Goal: Task Accomplishment & Management: Manage account settings

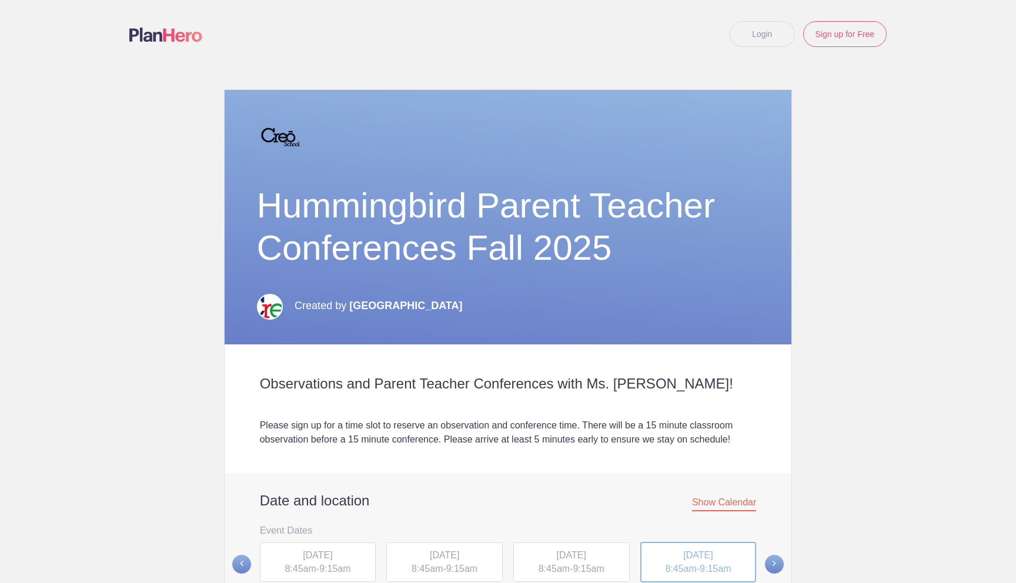
scroll to position [372, 0]
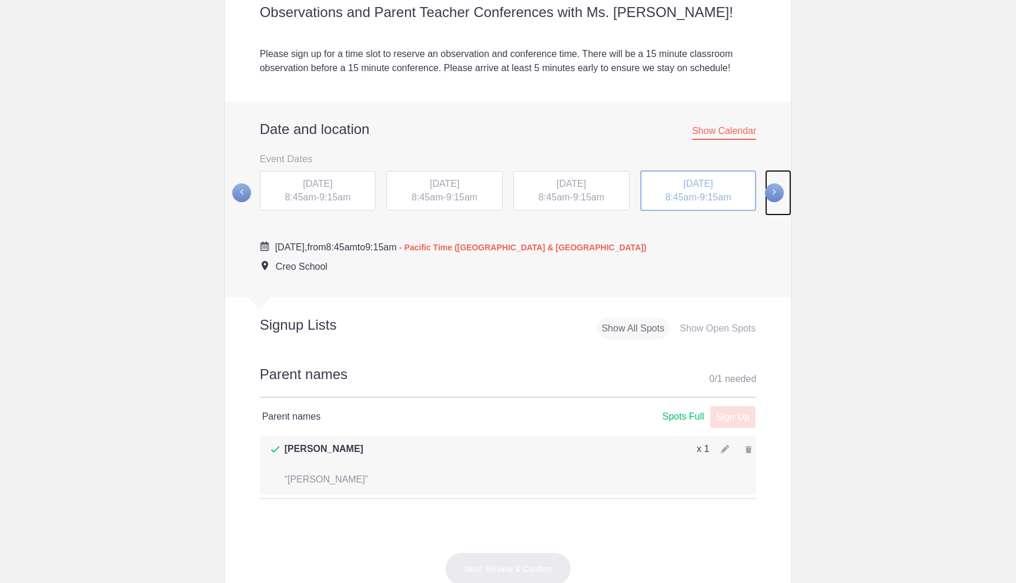
click at [778, 192] on span at bounding box center [774, 192] width 19 height 19
click at [332, 188] on span "[DATE]" at bounding box center [317, 183] width 29 height 10
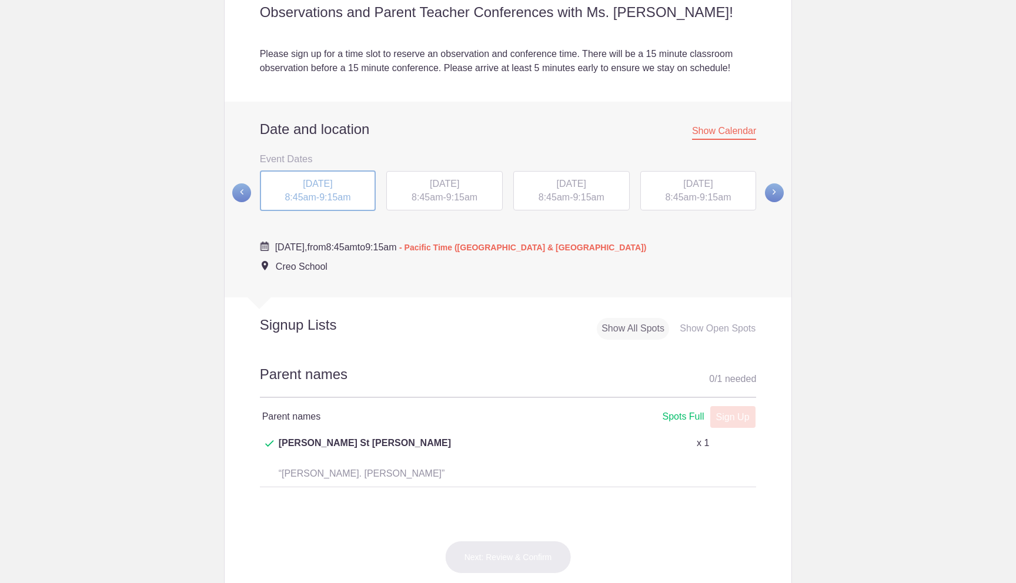
click at [430, 183] on span "[DATE]" at bounding box center [444, 184] width 29 height 10
click at [447, 190] on div "[DATE] 8:45am - 9:15am" at bounding box center [444, 191] width 116 height 40
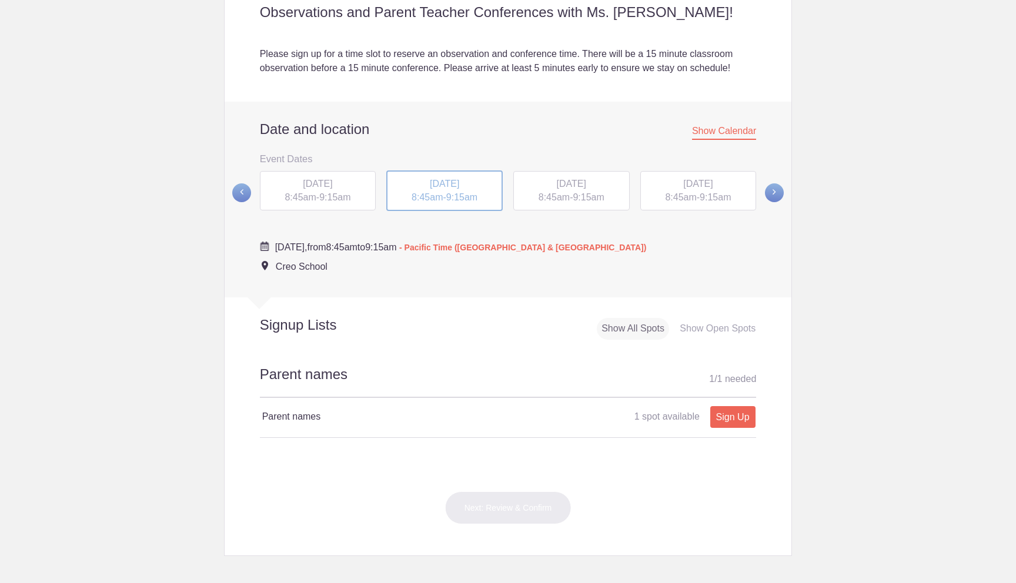
click at [557, 182] on span "[DATE]" at bounding box center [571, 184] width 29 height 10
click at [696, 182] on span "[DATE]" at bounding box center [697, 184] width 29 height 10
click at [775, 193] on span at bounding box center [774, 192] width 19 height 19
click at [346, 201] on span "9:15am" at bounding box center [334, 197] width 31 height 10
click at [438, 195] on span "8:45am" at bounding box center [427, 197] width 31 height 10
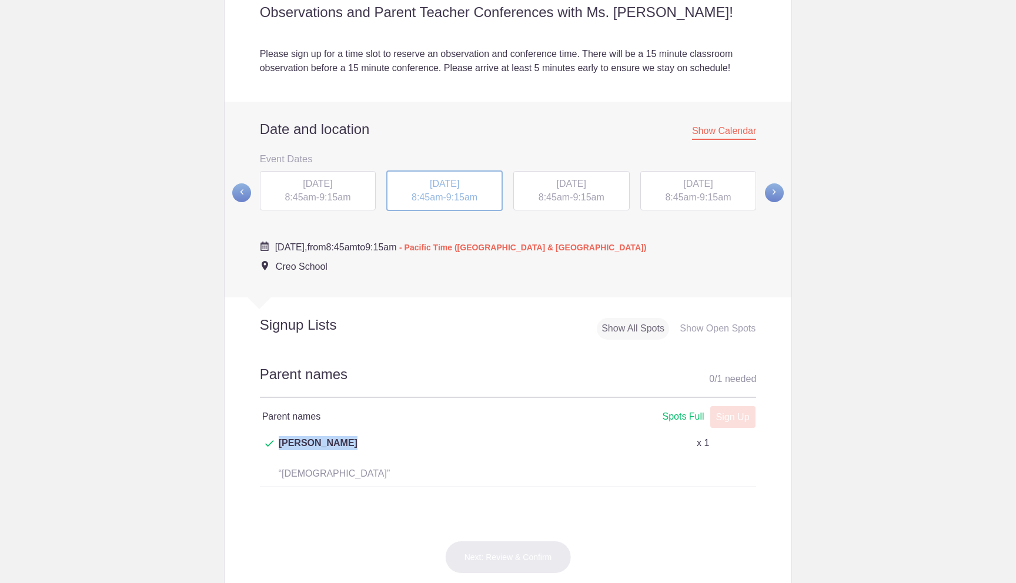
drag, startPoint x: 338, startPoint y: 446, endPoint x: 278, endPoint y: 446, distance: 60.0
click at [278, 446] on p "[PERSON_NAME]" at bounding box center [409, 450] width 298 height 28
copy p "[PERSON_NAME]"
click at [558, 189] on div "[DATE] 8:45am - 9:15am" at bounding box center [571, 191] width 116 height 40
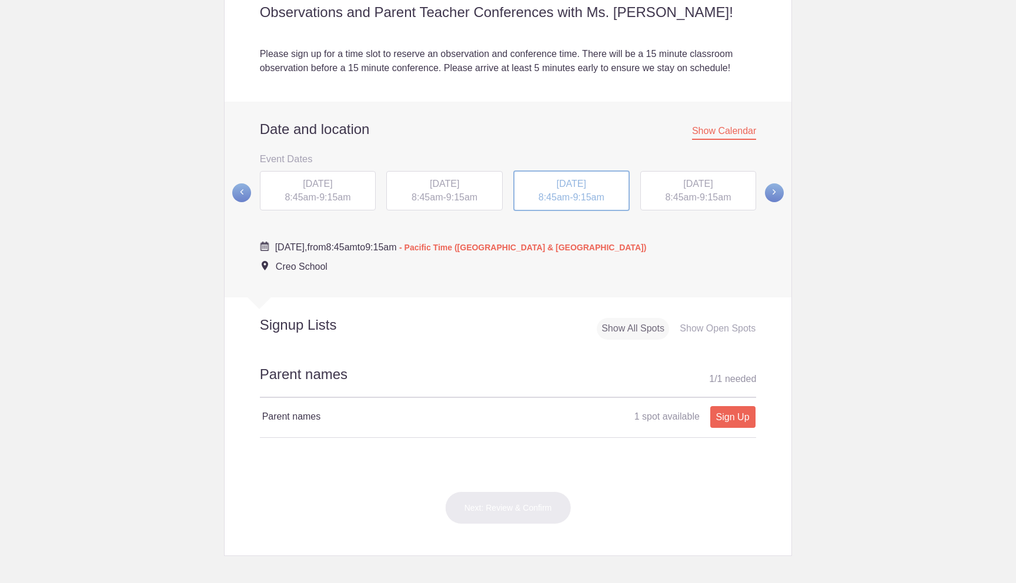
click at [681, 199] on span "8:45am" at bounding box center [680, 197] width 31 height 10
click at [778, 196] on span at bounding box center [774, 192] width 19 height 19
click at [354, 196] on div "[DATE] 8:45am - 9:15am" at bounding box center [318, 190] width 116 height 40
click at [420, 190] on div "[DATE] 8:45am - 9:15am" at bounding box center [444, 191] width 116 height 40
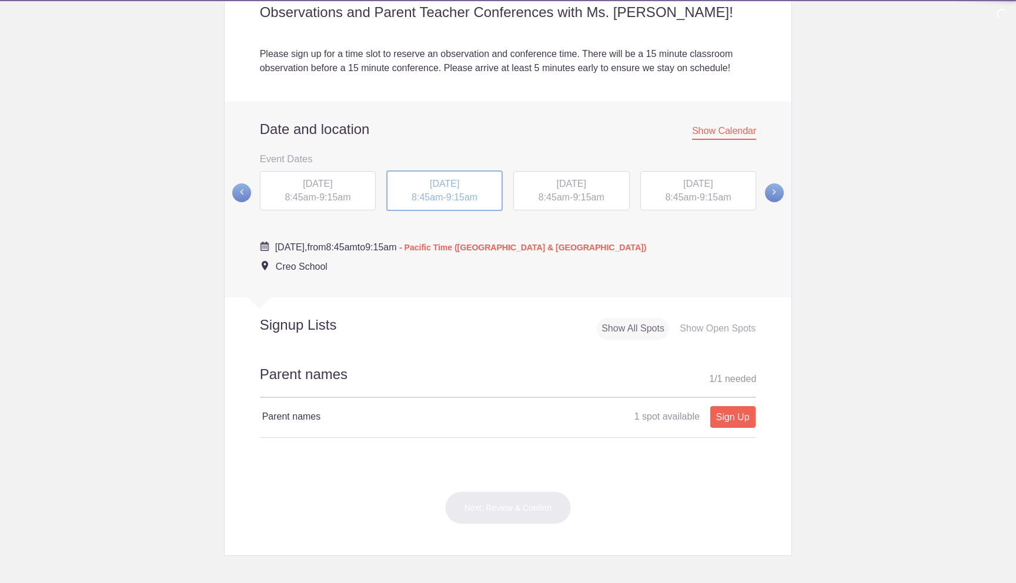
click at [568, 186] on span "[DATE]" at bounding box center [571, 184] width 29 height 10
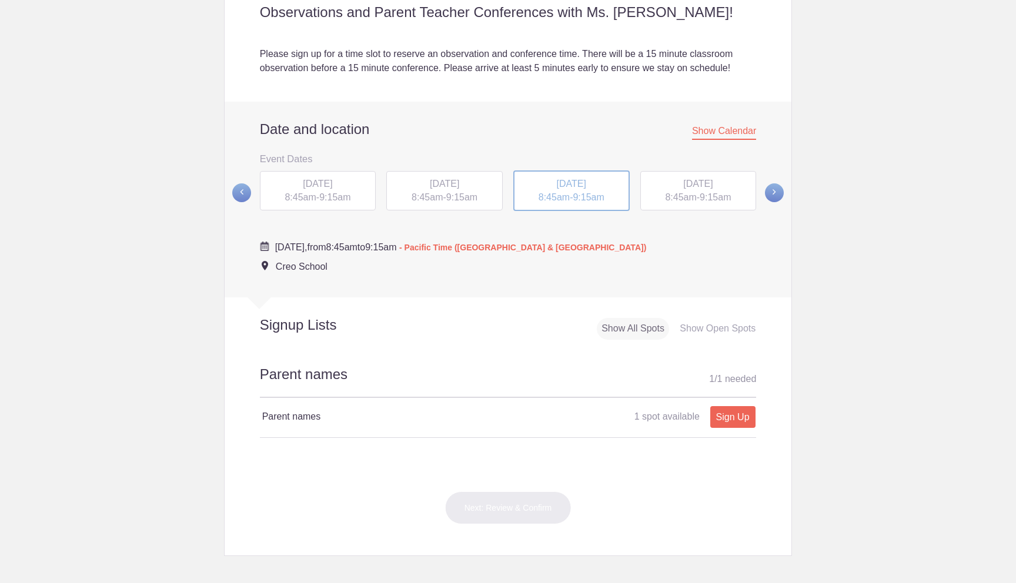
click at [728, 195] on span "9:15am" at bounding box center [715, 197] width 31 height 10
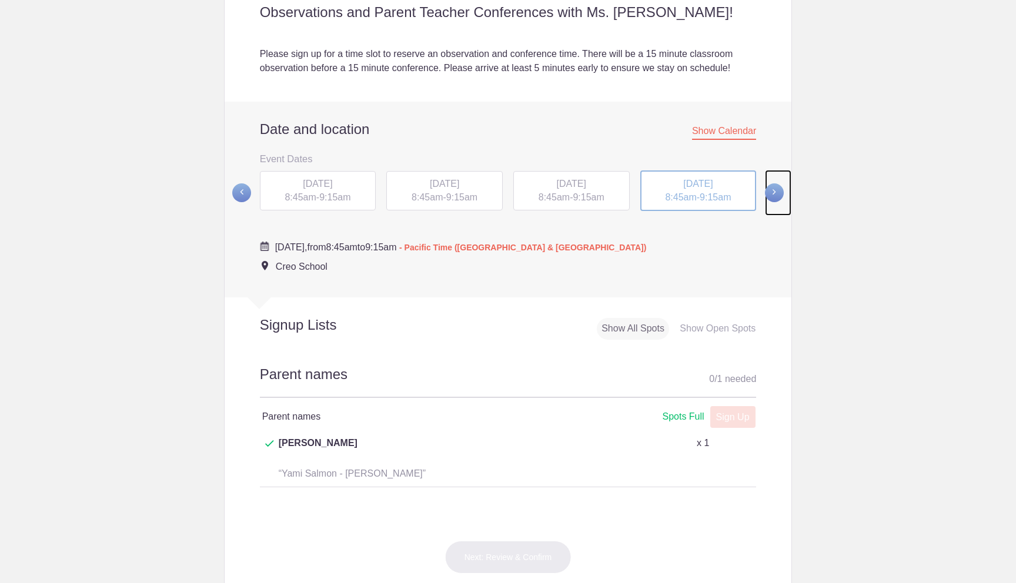
click at [774, 194] on span at bounding box center [774, 192] width 19 height 19
click at [339, 194] on span "9:15am" at bounding box center [334, 197] width 31 height 10
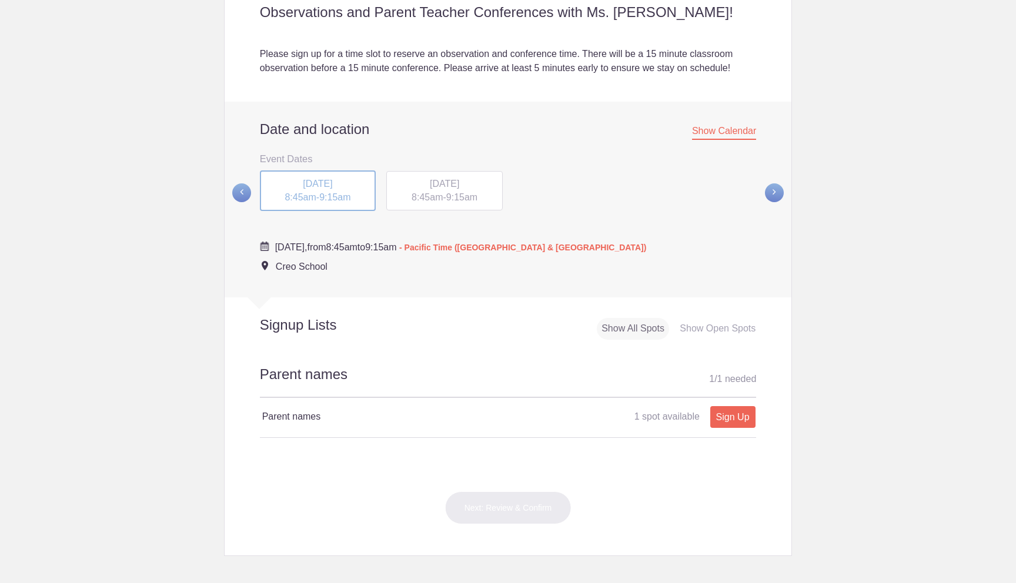
click at [430, 189] on span "[DATE]" at bounding box center [444, 184] width 29 height 10
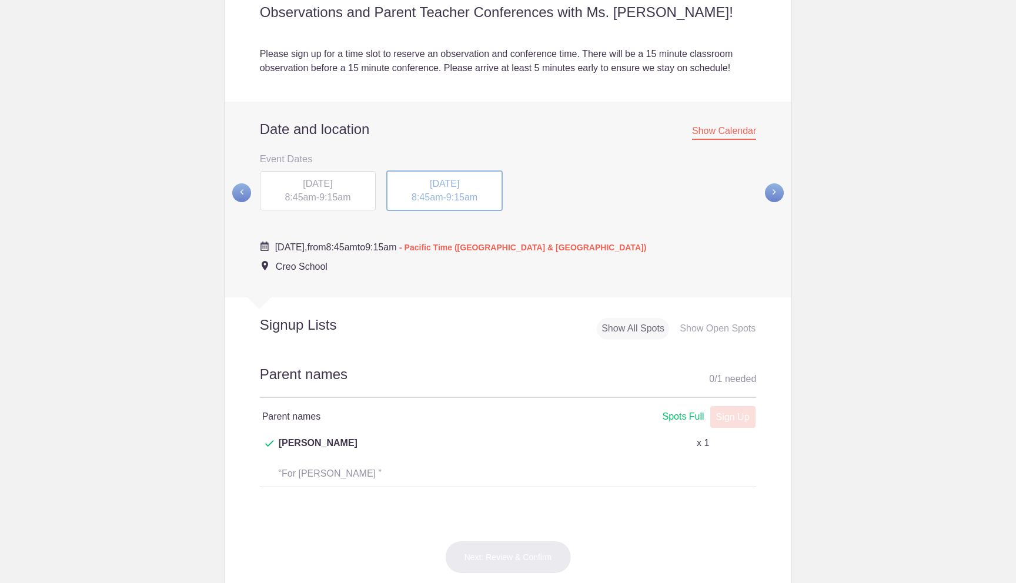
click at [430, 189] on span "[DATE]" at bounding box center [444, 184] width 29 height 10
click at [434, 195] on span "8:45am" at bounding box center [427, 197] width 31 height 10
